Goal: Use online tool/utility: Utilize a website feature to perform a specific function

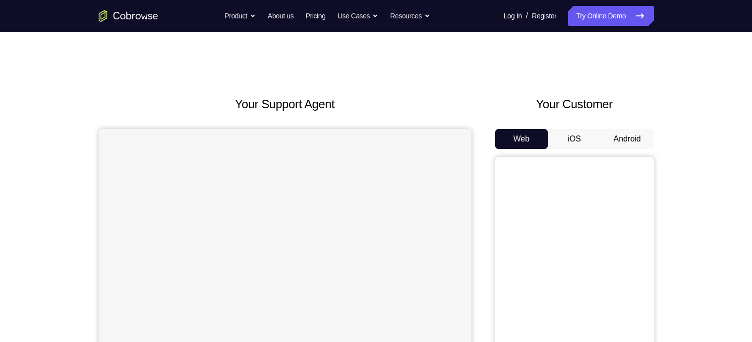
click at [637, 136] on button "Android" at bounding box center [627, 139] width 53 height 20
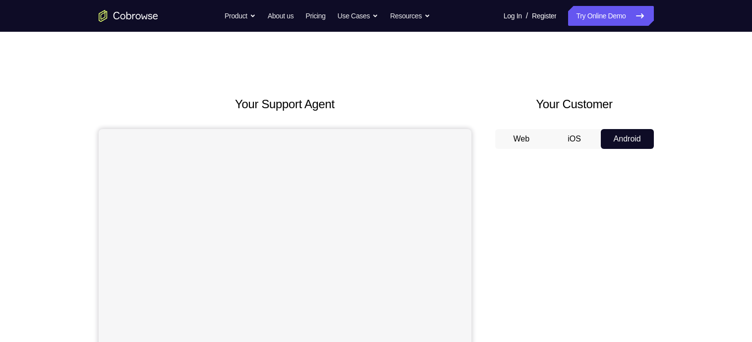
click at [569, 140] on button "iOS" at bounding box center [574, 139] width 53 height 20
click at [613, 142] on button "Android" at bounding box center [627, 139] width 53 height 20
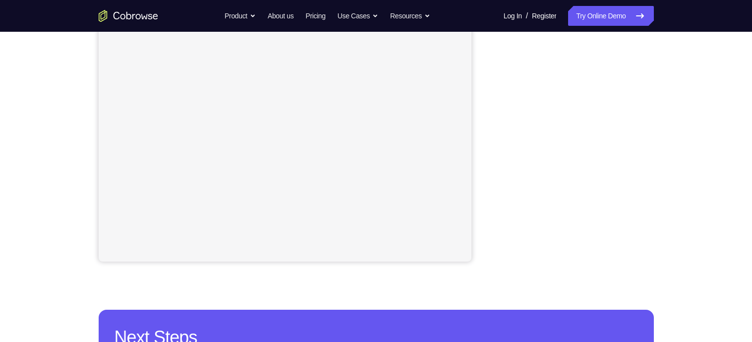
scroll to position [203, 0]
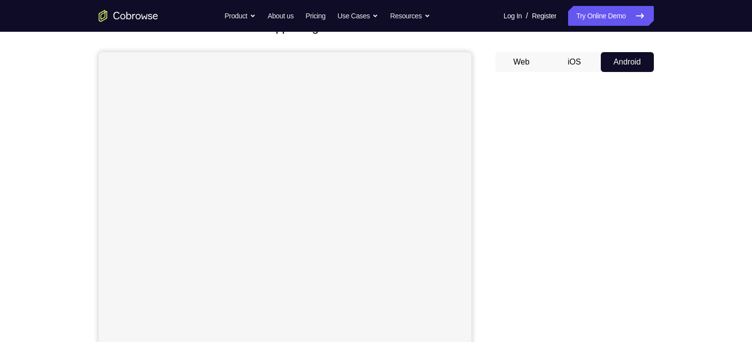
scroll to position [83, 0]
click at [580, 51] on button "iOS" at bounding box center [574, 56] width 53 height 20
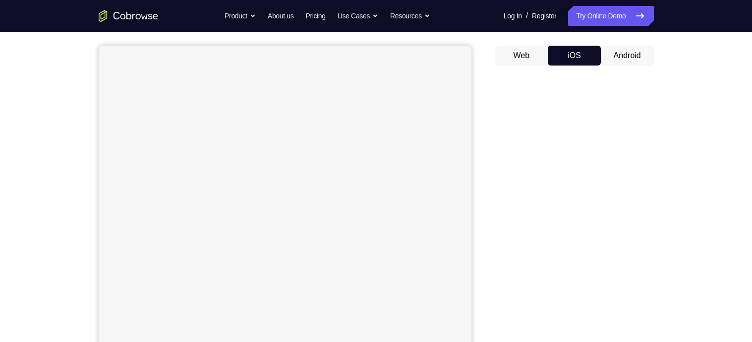
click at [623, 53] on button "Android" at bounding box center [627, 56] width 53 height 20
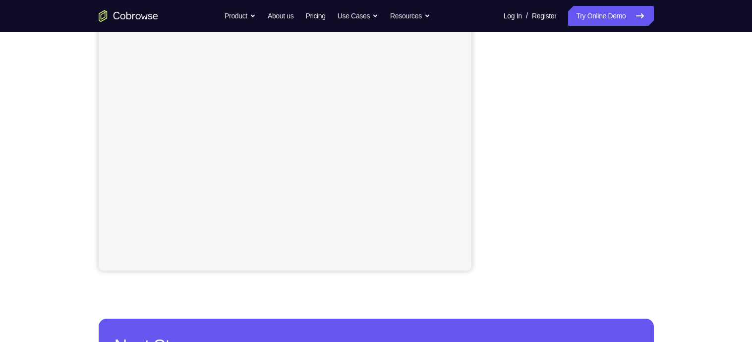
scroll to position [190, 0]
